Goal: Task Accomplishment & Management: Manage account settings

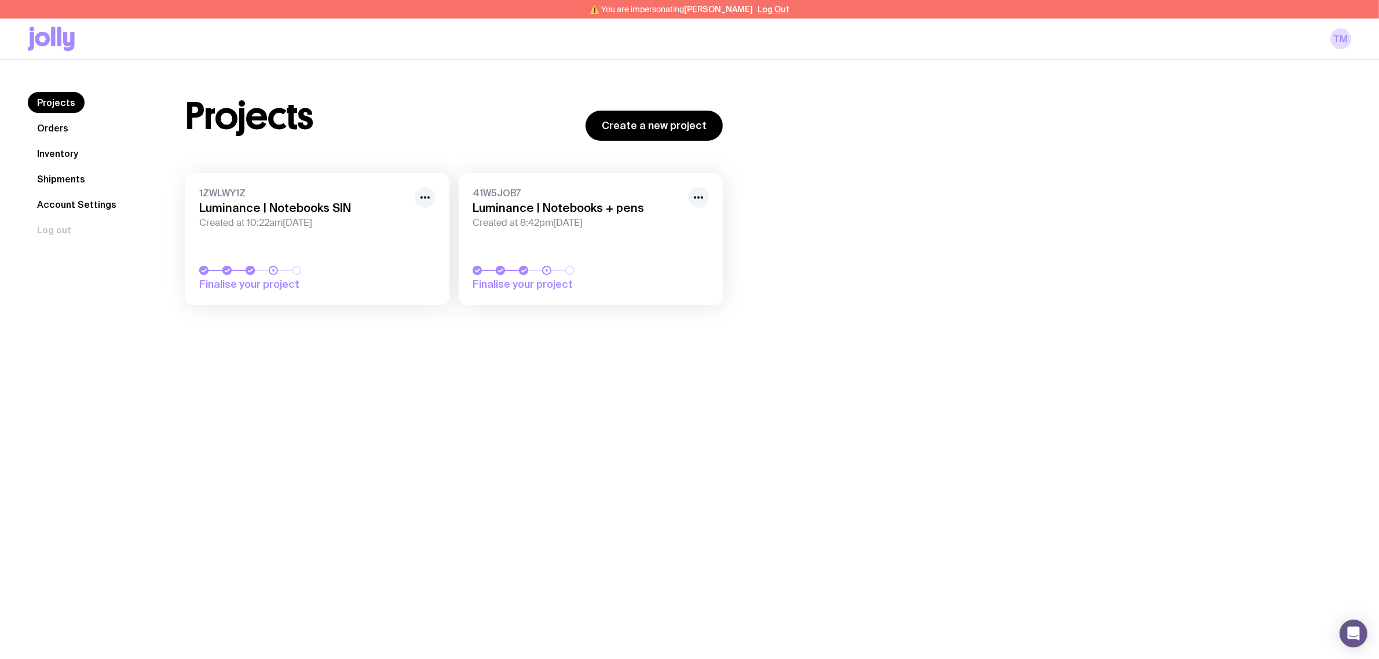
click at [713, 195] on link "41W5JOB7 Luminance | Notebooks + pens Created at 8:42pm[DATE] Finalise your pro…" at bounding box center [591, 239] width 264 height 132
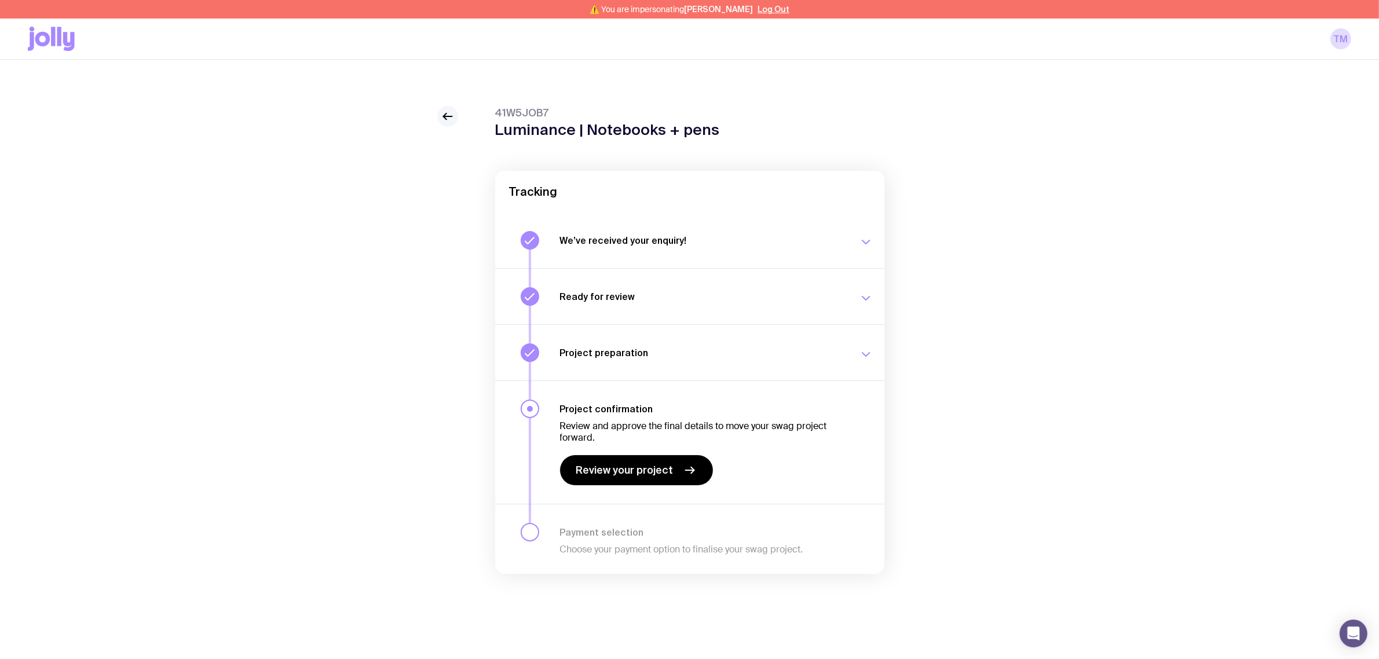
click at [442, 114] on link at bounding box center [447, 116] width 21 height 21
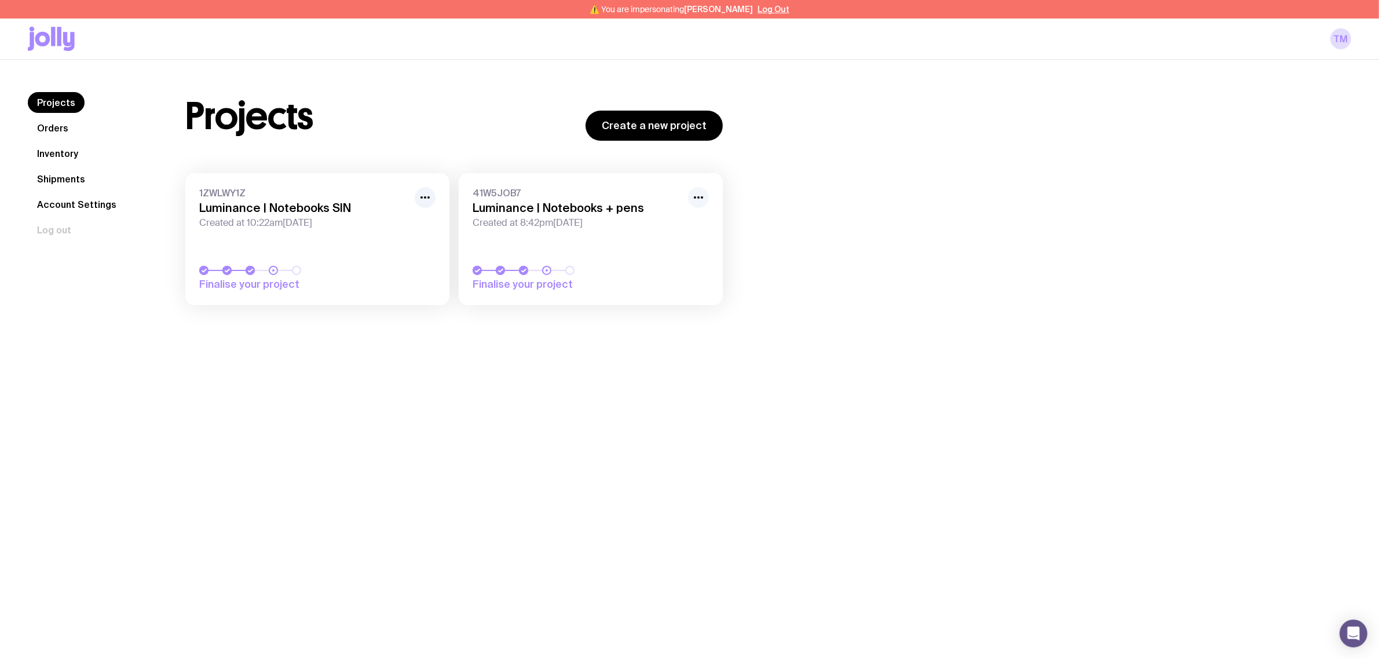
click at [700, 195] on icon "button" at bounding box center [699, 198] width 14 height 14
click at [663, 235] on button "Rename" at bounding box center [672, 241] width 56 height 12
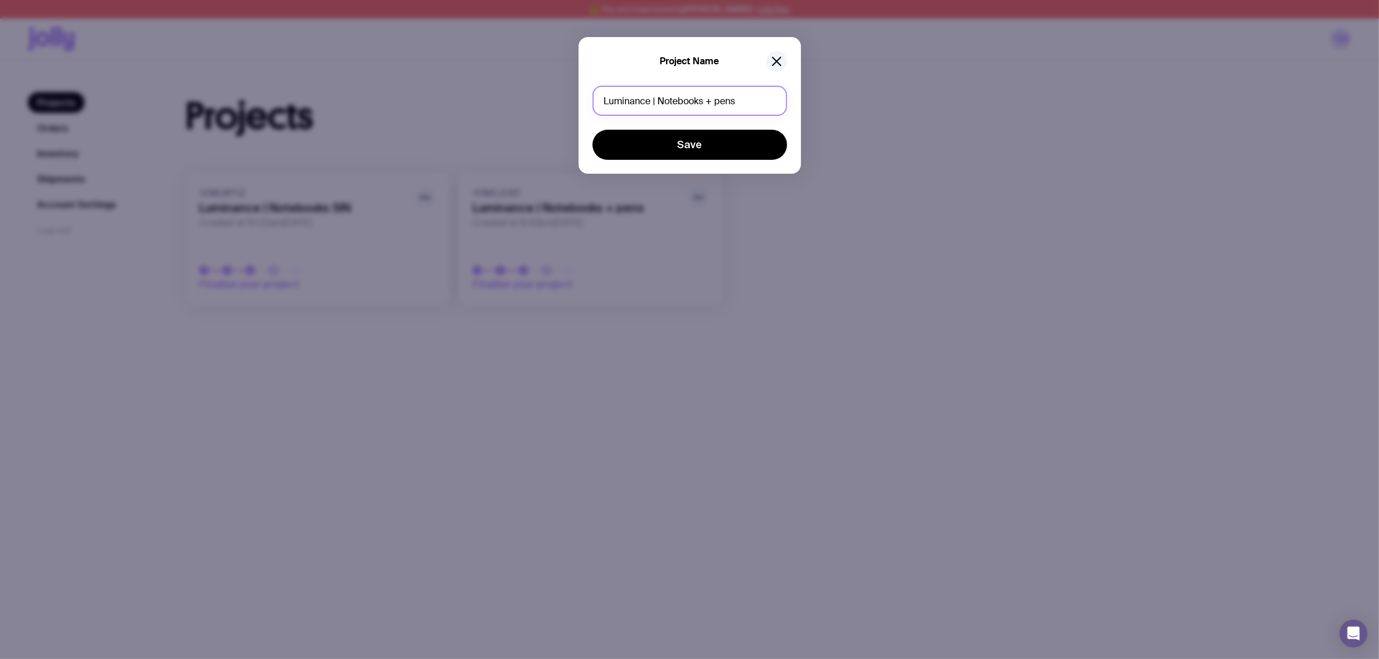
click at [746, 96] on input "Luminance | Notebooks + pens" at bounding box center [690, 101] width 195 height 30
type input "Luminance | Notebooks + pens SYD"
click at [678, 171] on div "Project Name Luminance | Notebooks + pens SYD Save" at bounding box center [690, 105] width 222 height 137
click at [696, 139] on button "Save" at bounding box center [690, 145] width 195 height 30
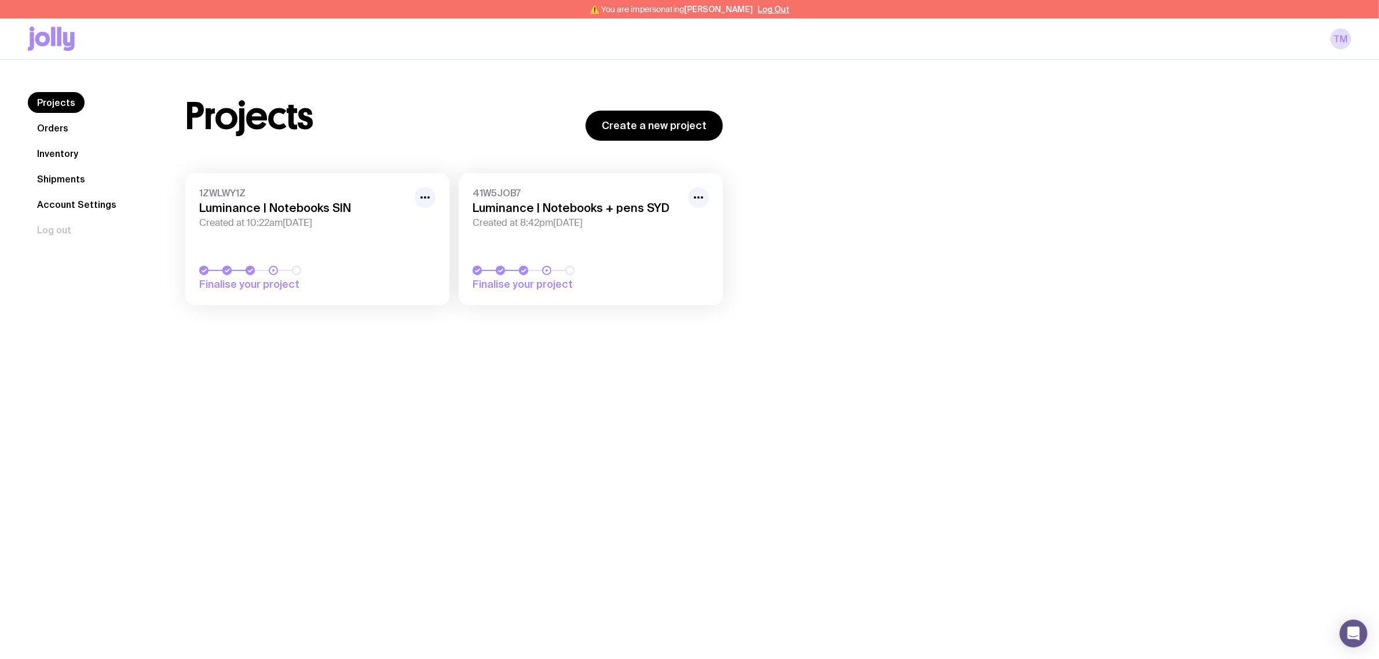
click at [1054, 227] on div "Projects Create a new project 1ZWLWY1Z Luminance | Notebooks SIN Created at 10:…" at bounding box center [755, 204] width 1194 height 225
